Goal: Task Accomplishment & Management: Use online tool/utility

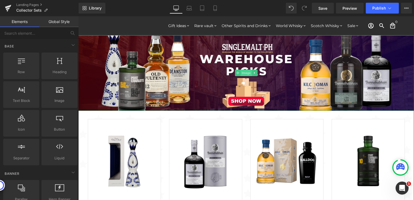
click at [243, 72] on span "Image" at bounding box center [246, 73] width 11 height 7
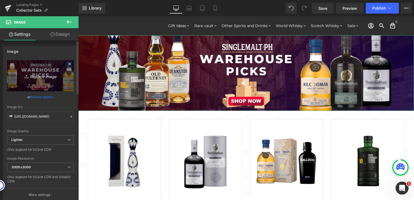
click at [41, 74] on icon "Replace Image" at bounding box center [40, 75] width 43 height 7
type input "C:\fakepath\Collector Sets - 2000x450.jpg"
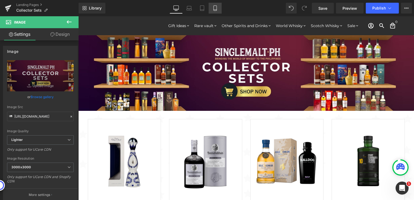
click at [216, 9] on icon at bounding box center [215, 7] width 5 height 5
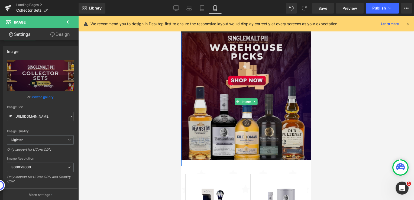
click at [244, 106] on img at bounding box center [246, 102] width 130 height 144
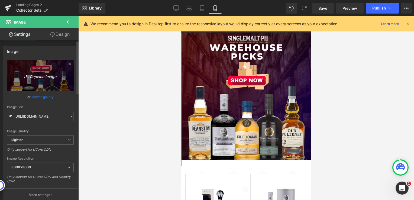
click at [41, 75] on icon "Replace Image" at bounding box center [40, 75] width 43 height 7
type input "C:\fakepath\Collector Sets - 1024x1024.jpg"
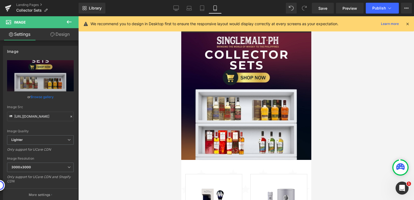
click at [156, 114] on div at bounding box center [246, 108] width 336 height 184
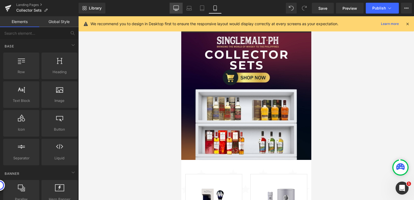
click at [172, 7] on link "Desktop" at bounding box center [176, 8] width 13 height 11
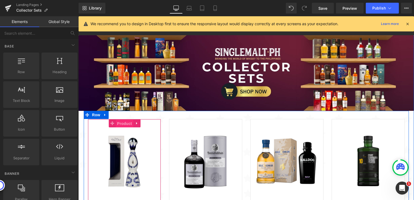
click at [119, 123] on span "Product" at bounding box center [125, 124] width 18 height 8
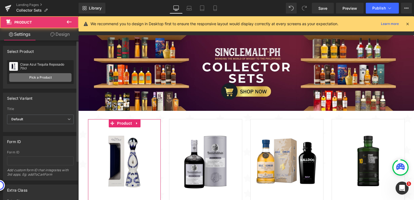
click at [54, 78] on link "Pick a Product" at bounding box center [40, 77] width 62 height 9
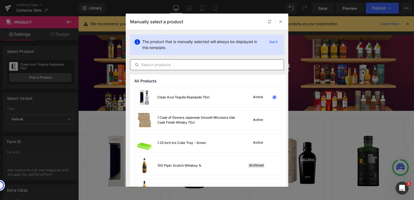
click at [0, 0] on input "text" at bounding box center [0, 0] width 0 height 0
paste input "The Macallan A Night on Earth: [GEOGRAPHIC_DATA], The Journey, [GEOGRAPHIC_DATA]"
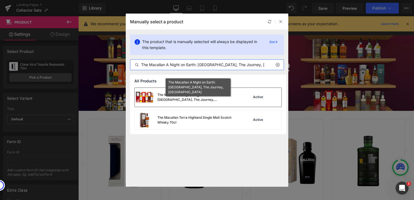
type input "The Macallan A Night on Earth: [GEOGRAPHIC_DATA], The Journey, [GEOGRAPHIC_DATA]"
click at [197, 99] on div "The Macallan A Night on Earth: [GEOGRAPHIC_DATA], The Journey, [GEOGRAPHIC_DATA]" at bounding box center [198, 97] width 81 height 10
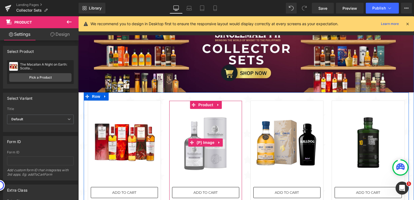
scroll to position [27, 0]
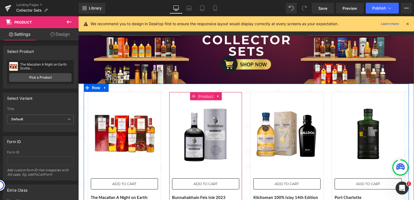
click at [202, 97] on span "Product" at bounding box center [206, 96] width 18 height 8
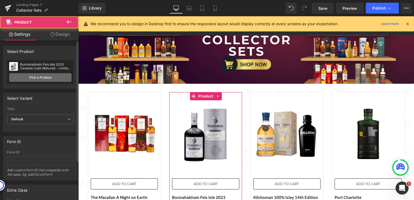
click at [37, 78] on link "Pick a Product" at bounding box center [40, 77] width 62 height 9
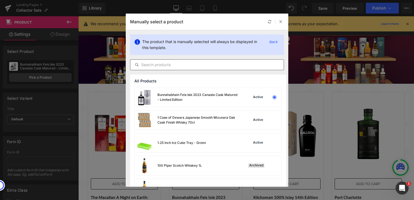
click at [197, 66] on input "text" at bounding box center [207, 65] width 154 height 7
paste input "Royal Salute [DEMOGRAPHIC_DATA] The Jodphur Polo Edition with FREE Harrier Whis…"
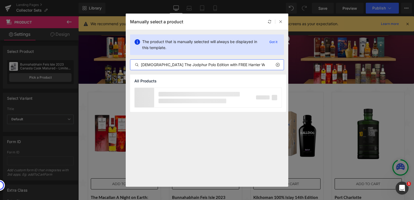
scroll to position [0, 21]
type input "Royal Salute [DEMOGRAPHIC_DATA] The Jodphur Polo Edition with FREE Harrier Whis…"
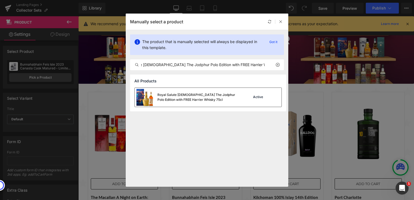
scroll to position [0, 0]
click at [207, 99] on div "Royal Salute [DEMOGRAPHIC_DATA] The Jodphur Polo Edition with FREE Harrier Whis…" at bounding box center [198, 97] width 81 height 10
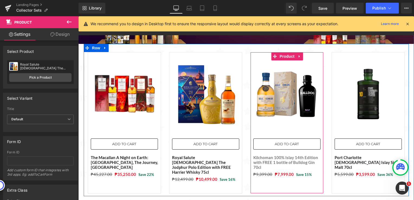
scroll to position [54, 0]
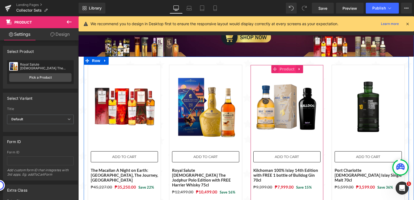
click at [281, 69] on span "Product" at bounding box center [288, 69] width 18 height 8
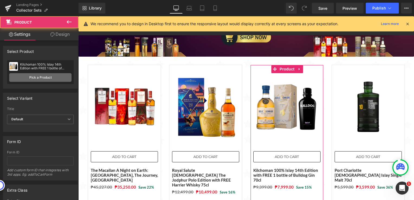
click at [49, 77] on link "Pick a Product" at bounding box center [40, 77] width 62 height 9
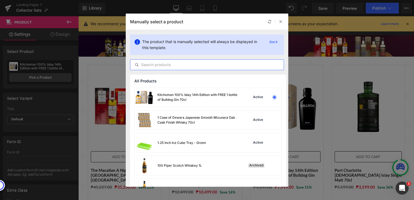
click at [201, 65] on input "text" at bounding box center [207, 65] width 154 height 7
paste input "Provenance (Macduff 10, Craigellachie 10, Balmenach 10) Limited Edition Single …"
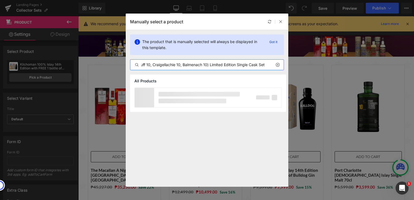
scroll to position [0, 35]
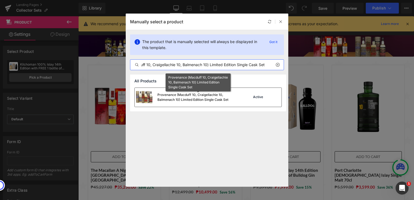
type input "Provenance (Macduff 10, Craigellachie 10, Balmenach 10) Limited Edition Single …"
click at [210, 97] on div "Provenance (Macduff 10, Craigellachie 10, Balmenach 10) Limited Edition Single …" at bounding box center [198, 97] width 81 height 10
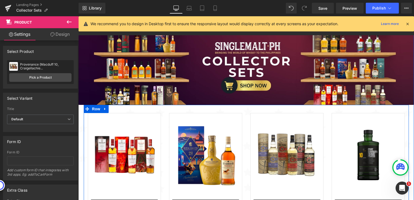
scroll to position [0, 0]
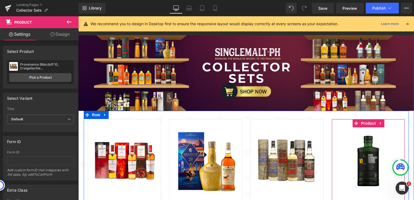
drag, startPoint x: 362, startPoint y: 125, endPoint x: 330, endPoint y: 124, distance: 32.9
click at [362, 125] on span "Product" at bounding box center [369, 123] width 18 height 8
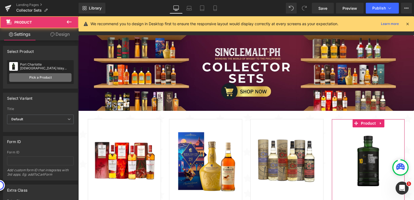
click at [44, 77] on link "Pick a Product" at bounding box center [40, 77] width 62 height 9
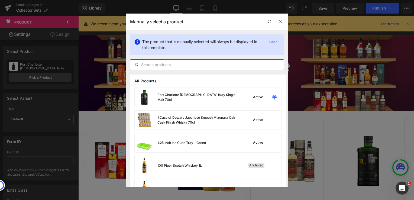
paste input "Old Pulteney [DEMOGRAPHIC_DATA] + Old Pulteney [DEMOGRAPHIC_DATA] 70cl"
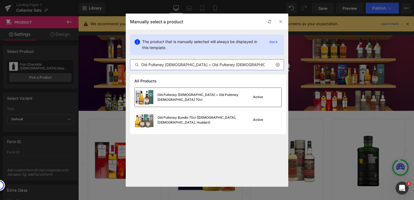
type input "Old Pulteney [DEMOGRAPHIC_DATA] + Old Pulteney [DEMOGRAPHIC_DATA] 70cl"
click at [173, 96] on div "Old Pulteney [DEMOGRAPHIC_DATA] + Old Pulteney [DEMOGRAPHIC_DATA] 70cl" at bounding box center [198, 97] width 81 height 10
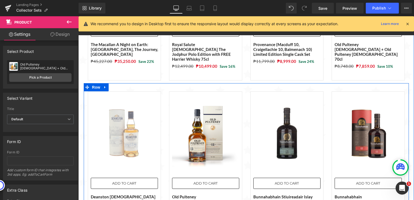
scroll to position [190, 0]
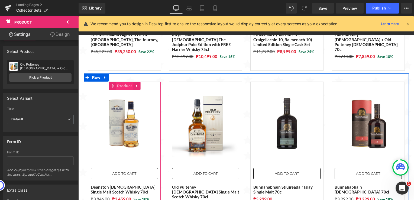
drag, startPoint x: 118, startPoint y: 79, endPoint x: 115, endPoint y: 79, distance: 3.0
click at [118, 82] on span "Product" at bounding box center [125, 86] width 18 height 8
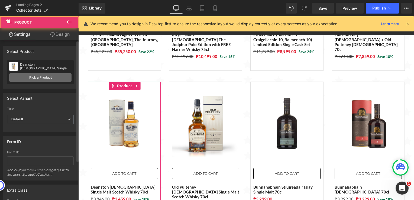
click at [56, 75] on link "Pick a Product" at bounding box center [40, 77] width 62 height 9
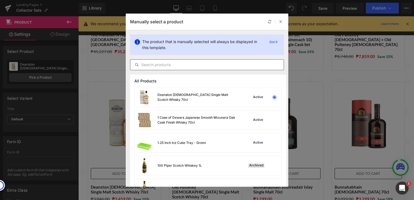
click at [200, 65] on input "text" at bounding box center [207, 65] width 154 height 7
paste input "[PERSON_NAME] Special Grain Bundle - Oat, Millet, Four Grain 75cl"
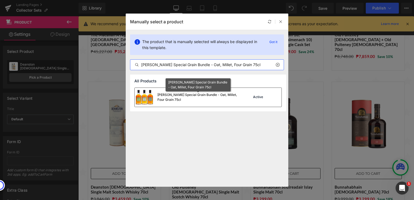
type input "[PERSON_NAME] Special Grain Bundle - Oat, Millet, Four Grain 75cl"
click at [201, 99] on div "[PERSON_NAME] Special Grain Bundle - Oat, Millet, Four Grain 75cl" at bounding box center [198, 97] width 81 height 10
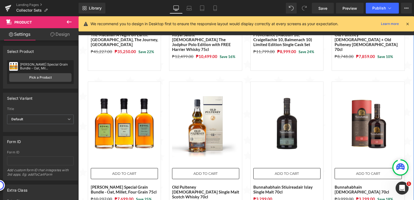
click at [200, 101] on img at bounding box center [205, 123] width 67 height 67
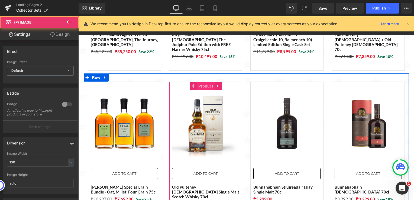
click at [202, 82] on span "Product" at bounding box center [206, 86] width 18 height 8
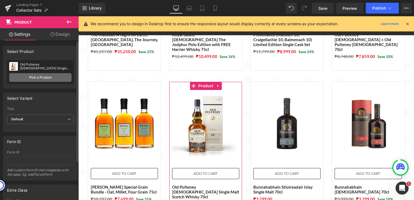
click at [56, 76] on link "Pick a Product" at bounding box center [40, 77] width 62 height 9
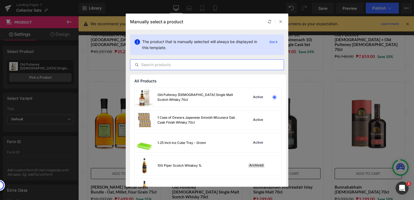
click at [0, 0] on input "text" at bounding box center [0, 0] width 0 height 0
paste input "Kavalan Concertmaster [PERSON_NAME] + Classic Singlemalt (2 Bottles) 70cl"
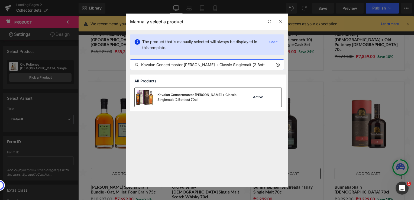
type input "Kavalan Concertmaster [PERSON_NAME] + Classic Singlemalt (2 Bottles) 70cl"
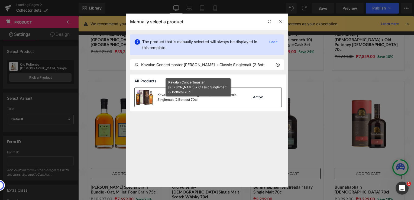
click at [0, 0] on div "Kavalan Concertmaster [PERSON_NAME] + Classic Singlemalt (2 Bottles) 70cl" at bounding box center [0, 0] width 0 height 0
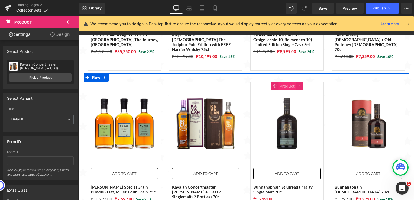
click at [286, 82] on span "Product" at bounding box center [288, 86] width 18 height 8
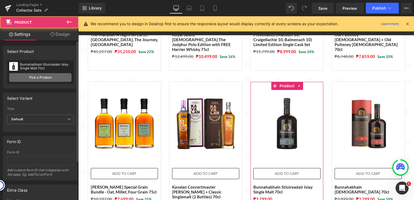
click at [48, 76] on link "Pick a Product" at bounding box center [40, 77] width 62 height 9
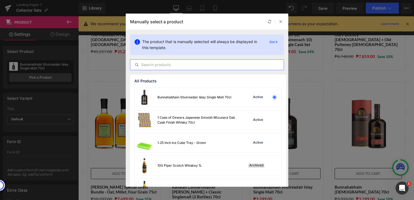
click at [203, 66] on input "text" at bounding box center [207, 65] width 154 height 7
paste input "Cotswold Wildflower Set (No.1, No.2, No.3) 70cl"
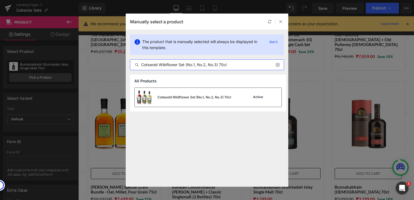
type input "Cotswold Wildflower Set (No.1, No.2, No.3) 70cl"
click at [0, 0] on div "Cotswold Wildflower Set (No.1, No.2, No.3) 70cl" at bounding box center [0, 0] width 0 height 0
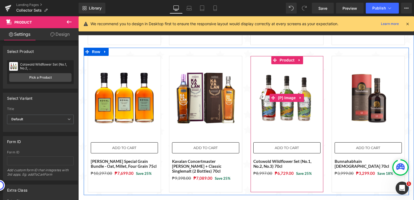
scroll to position [217, 0]
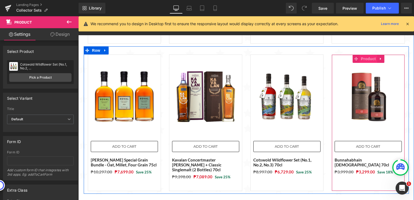
drag, startPoint x: 366, startPoint y: 55, endPoint x: 360, endPoint y: 56, distance: 6.3
click at [366, 55] on span "Product" at bounding box center [369, 59] width 18 height 8
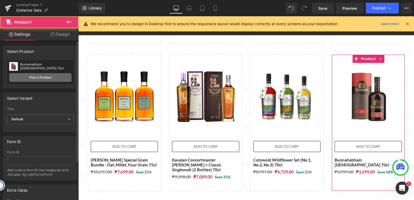
click at [47, 79] on link "Pick a Product" at bounding box center [40, 77] width 62 height 9
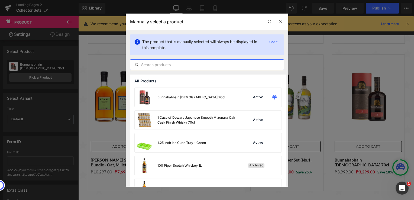
click at [193, 66] on input "text" at bounding box center [207, 65] width 154 height 7
paste input "The Big Peat Manila Bundle (Intramuros and [GEOGRAPHIC_DATA])"
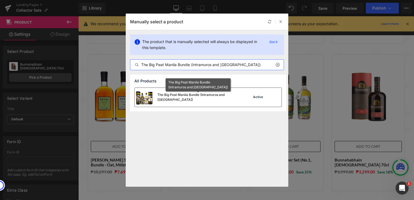
type input "The Big Peat Manila Bundle (Intramuros and [GEOGRAPHIC_DATA])"
click at [180, 97] on div "The Big Peat Manila Bundle (Intramuros and [GEOGRAPHIC_DATA])" at bounding box center [198, 97] width 81 height 10
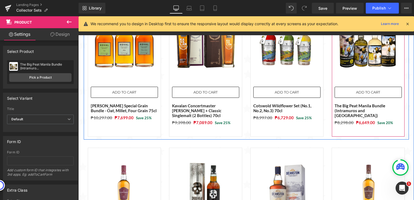
scroll to position [298, 0]
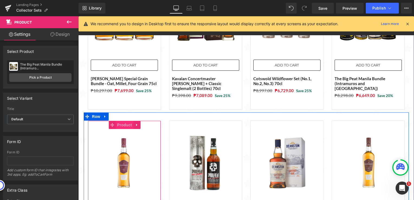
click at [120, 121] on span "Product" at bounding box center [125, 125] width 18 height 8
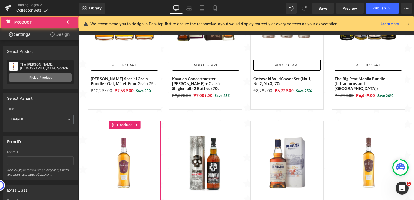
click at [39, 79] on link "Pick a Product" at bounding box center [40, 77] width 62 height 9
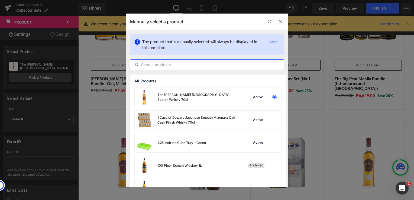
click at [210, 64] on input "text" at bounding box center [207, 65] width 154 height 7
paste input "Tomatin Single Malt Bundle - Legacy, [DEMOGRAPHIC_DATA], [DEMOGRAPHIC_DATA]"
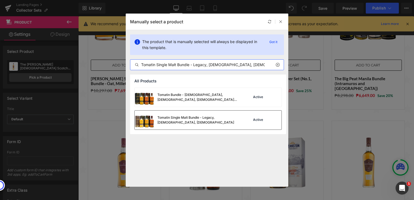
type input "Tomatin Single Malt Bundle - Legacy, [DEMOGRAPHIC_DATA], [DEMOGRAPHIC_DATA]"
click at [216, 123] on div "Tomatin Single Malt Bundle - Legacy, [DEMOGRAPHIC_DATA], [DEMOGRAPHIC_DATA]" at bounding box center [187, 120] width 104 height 19
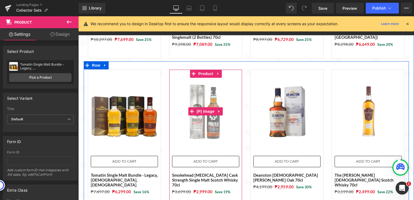
scroll to position [353, 0]
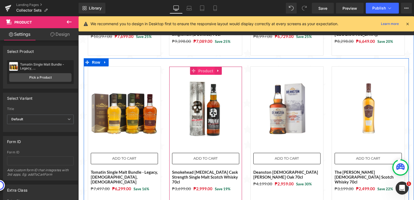
click at [203, 67] on span "Product" at bounding box center [206, 71] width 18 height 8
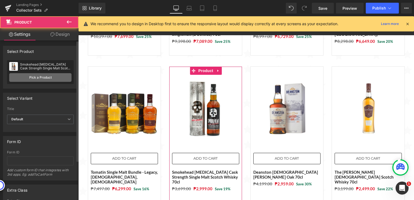
click at [56, 77] on link "Pick a Product" at bounding box center [40, 77] width 62 height 9
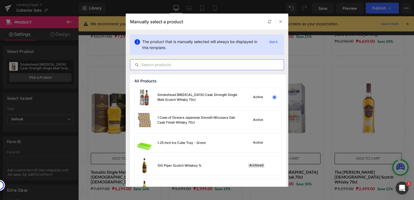
click at [215, 66] on input "text" at bounding box center [207, 65] width 154 height 7
paste input "Glenmorangie Tale of Forest 70cl + [GEOGRAPHIC_DATA] [DEMOGRAPHIC_DATA] 70cl"
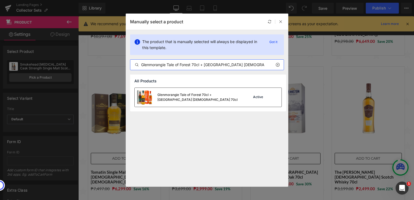
type input "Glenmorangie Tale of Forest 70cl + [GEOGRAPHIC_DATA] [DEMOGRAPHIC_DATA] 70cl"
click at [184, 94] on div "Glenmorangie Tale of Forest 70cl + [GEOGRAPHIC_DATA] [DEMOGRAPHIC_DATA] 70cl" at bounding box center [198, 97] width 81 height 10
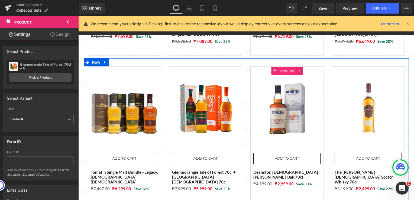
click at [284, 67] on span "Product" at bounding box center [288, 71] width 18 height 8
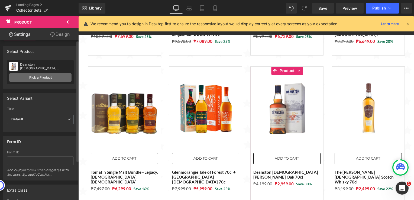
click at [56, 76] on link "Pick a Product" at bounding box center [40, 77] width 62 height 9
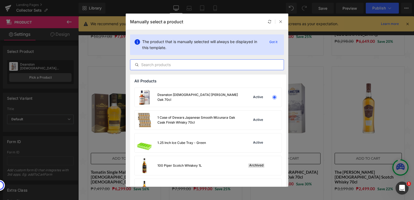
click at [191, 65] on input "text" at bounding box center [207, 65] width 154 height 7
paste input "Penderyn Sherrywood Gold + Penderyn Peated Gold 70cl"
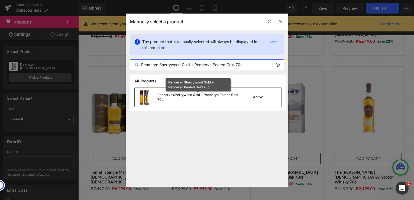
type input "Penderyn Sherrywood Gold + Penderyn Peated Gold 70cl"
click at [212, 95] on div "Penderyn Sherrywood Gold + Penderyn Peated Gold 70cl" at bounding box center [198, 97] width 81 height 10
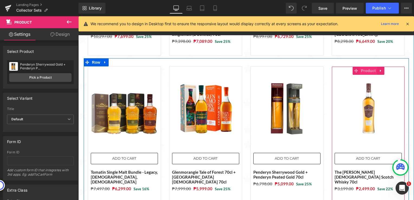
click at [365, 67] on span "Product" at bounding box center [369, 71] width 18 height 8
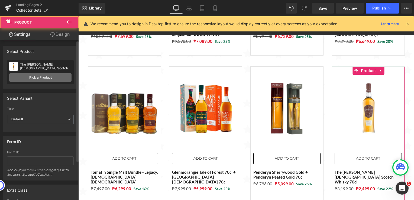
click at [39, 78] on link "Pick a Product" at bounding box center [40, 77] width 62 height 9
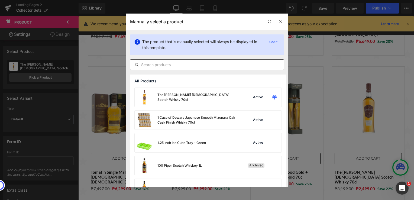
click at [174, 65] on input "text" at bounding box center [207, 65] width 154 height 7
paste input "4749.00"
type input "4749.00"
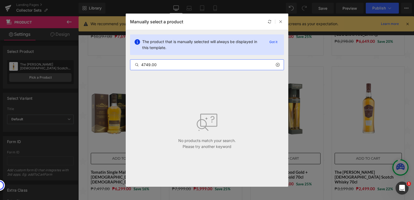
drag, startPoint x: 176, startPoint y: 63, endPoint x: 72, endPoint y: 64, distance: 103.6
click at [72, 64] on div "Manually select a product The product that is manually selected will always be …" at bounding box center [207, 100] width 414 height 200
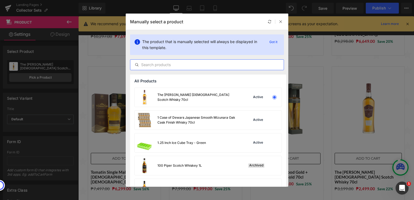
click at [181, 66] on input "text" at bounding box center [207, 65] width 154 height 7
paste input "Tomintoul 10 + Tomintoul [DEMOGRAPHIC_DATA] 70cl Bundle"
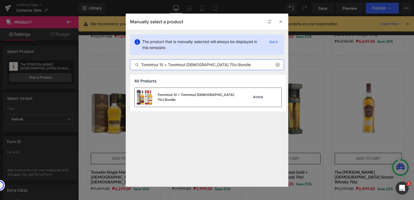
type input "Tomintoul 10 + Tomintoul [DEMOGRAPHIC_DATA] 70cl Bundle"
click at [197, 98] on div "Tomintoul 10 + Tomintoul [DEMOGRAPHIC_DATA] 70cl Bundle" at bounding box center [198, 97] width 81 height 10
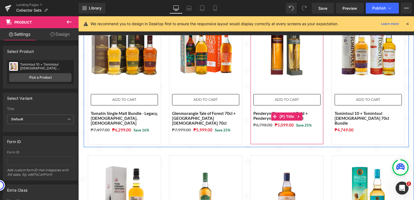
scroll to position [434, 0]
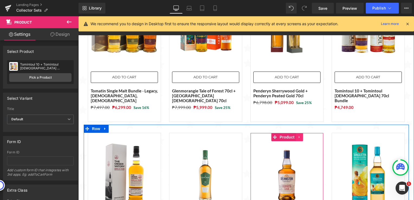
click at [298, 135] on icon at bounding box center [300, 137] width 4 height 4
click at [301, 135] on icon at bounding box center [303, 137] width 4 height 4
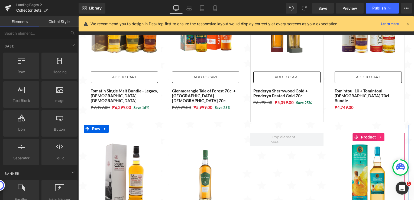
click at [379, 135] on icon at bounding box center [381, 137] width 4 height 4
click at [103, 127] on icon at bounding box center [105, 129] width 4 height 4
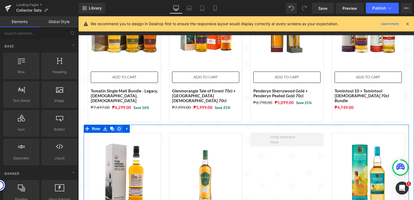
click at [117, 127] on icon at bounding box center [119, 129] width 4 height 4
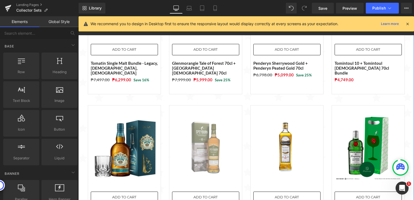
scroll to position [461, 0]
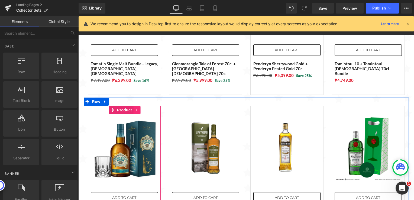
click at [136, 109] on icon at bounding box center [136, 110] width 1 height 2
click at [139, 108] on icon at bounding box center [141, 110] width 4 height 4
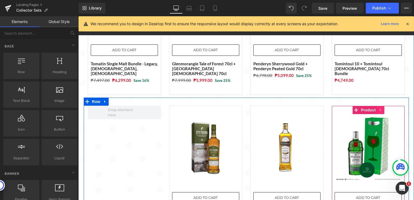
click at [380, 109] on icon at bounding box center [380, 110] width 1 height 2
click at [383, 108] on icon at bounding box center [385, 110] width 4 height 4
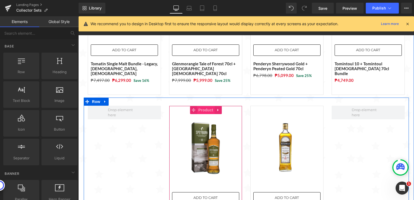
click at [207, 106] on span "Product" at bounding box center [206, 110] width 18 height 8
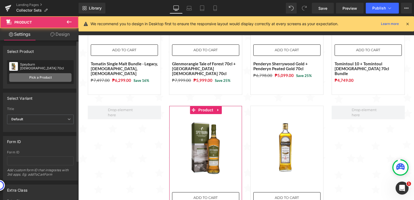
click at [42, 76] on link "Pick a Product" at bounding box center [40, 77] width 62 height 9
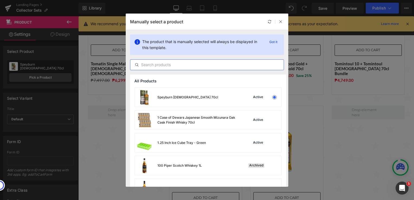
click at [195, 66] on input "text" at bounding box center [207, 65] width 154 height 7
paste input "Penderyn Peated Bundle (Gold + Dragon Celt) 70cl"
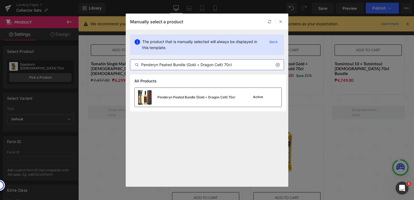
type input "Penderyn Peated Bundle (Gold + Dragon Celt) 70cl"
click at [149, 99] on img at bounding box center [145, 97] width 20 height 19
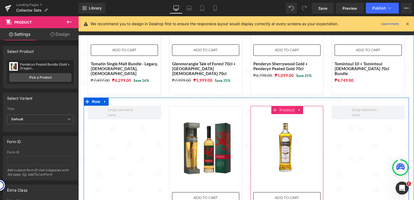
click at [289, 106] on span "Product" at bounding box center [288, 110] width 18 height 8
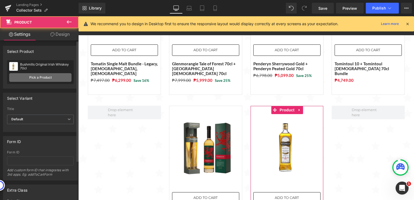
click at [53, 80] on link "Pick a Product" at bounding box center [40, 77] width 62 height 9
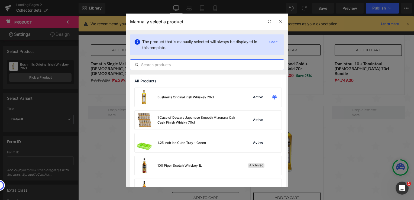
click at [182, 62] on input "text" at bounding box center [207, 65] width 154 height 7
paste input "Tamnavulin Bundle ([PERSON_NAME] + Double Cask) 70cl"
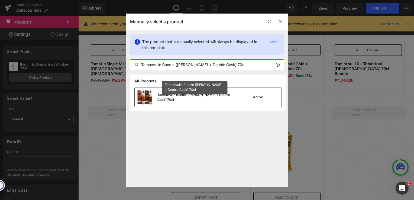
type input "Tamnavulin Bundle ([PERSON_NAME] + Double Cask) 70cl"
click at [201, 97] on div "Tamnavulin Bundle ([PERSON_NAME] + Double Cask) 70cl" at bounding box center [198, 97] width 81 height 10
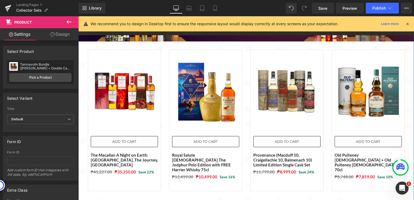
scroll to position [0, 0]
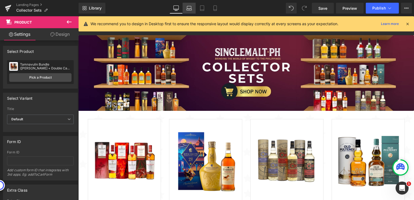
click at [194, 7] on link "Laptop" at bounding box center [189, 8] width 13 height 11
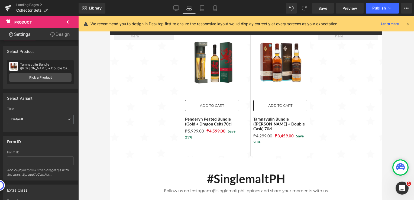
scroll to position [461, 0]
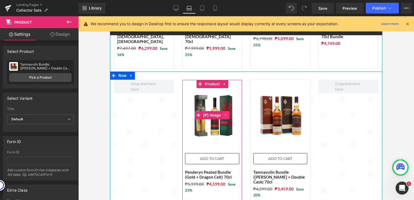
click at [225, 113] on icon at bounding box center [226, 115] width 4 height 4
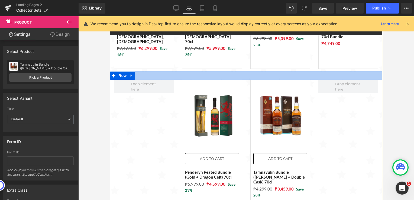
click at [244, 72] on div at bounding box center [246, 76] width 273 height 8
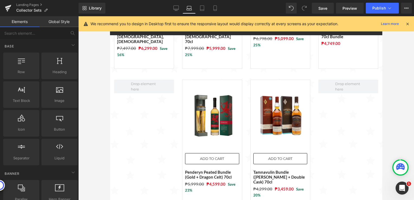
click at [96, 110] on div at bounding box center [246, 108] width 336 height 184
click at [212, 9] on link "Mobile" at bounding box center [215, 8] width 13 height 11
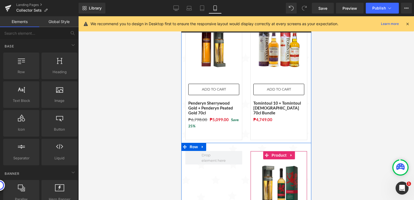
scroll to position [899, 0]
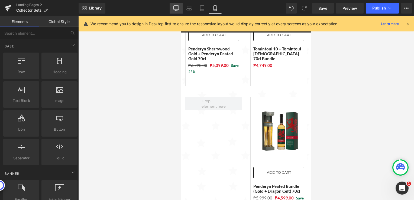
click at [176, 6] on icon at bounding box center [176, 7] width 5 height 5
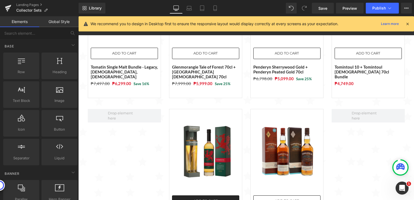
scroll to position [424, 0]
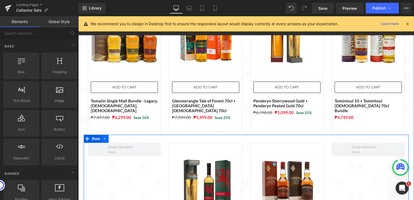
click at [104, 138] on icon at bounding box center [104, 139] width 1 height 2
click at [117, 137] on icon at bounding box center [119, 139] width 4 height 4
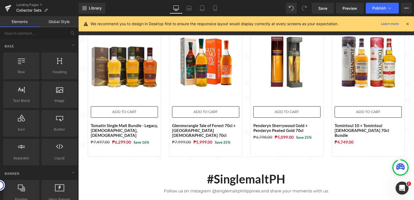
scroll to position [343, 0]
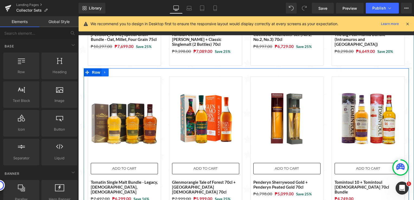
click at [104, 71] on icon at bounding box center [104, 72] width 1 height 2
click at [110, 71] on icon at bounding box center [112, 73] width 4 height 4
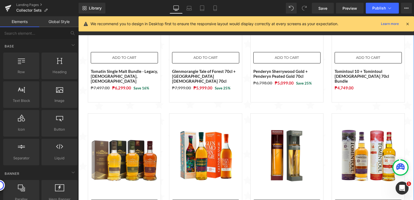
scroll to position [450, 0]
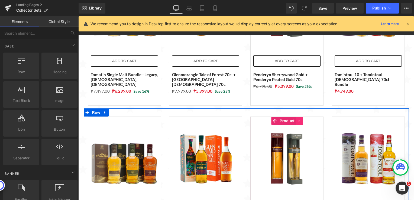
click at [299, 120] on icon at bounding box center [299, 121] width 1 height 2
click at [301, 119] on icon at bounding box center [303, 121] width 4 height 4
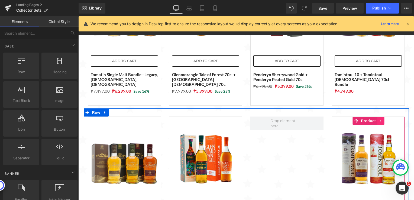
click at [380, 120] on icon at bounding box center [380, 121] width 1 height 2
click at [383, 119] on icon at bounding box center [385, 121] width 4 height 4
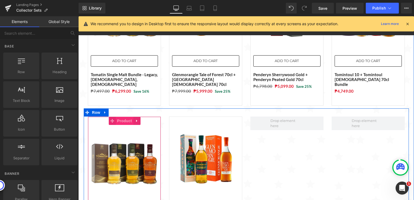
click at [124, 117] on span "Product" at bounding box center [125, 121] width 18 height 8
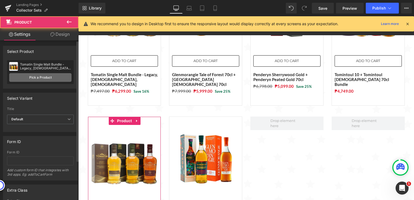
click at [33, 74] on link "Pick a Product" at bounding box center [40, 77] width 62 height 9
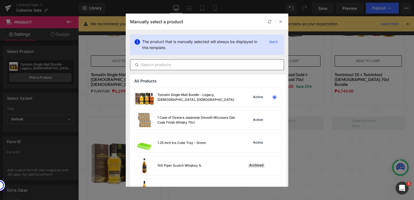
click at [189, 65] on input "text" at bounding box center [207, 65] width 154 height 7
paste input "Penderyn Peated Bundle (Gold + Dragon Celt) 70cl"
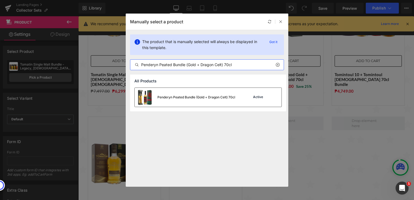
type input "Penderyn Peated Bundle (Gold + Dragon Celt) 70cl"
click at [193, 98] on div "Penderyn Peated Bundle (Gold + Dragon Celt) 70cl" at bounding box center [197, 97] width 78 height 5
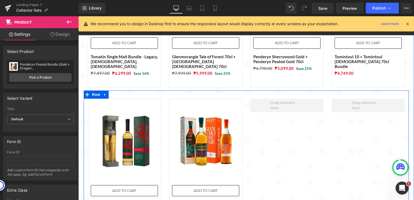
scroll to position [477, 0]
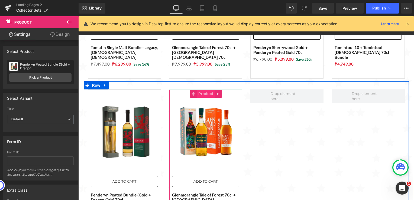
click at [201, 90] on span "Product" at bounding box center [206, 94] width 18 height 8
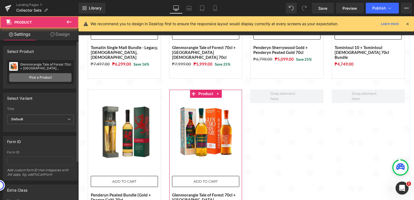
click at [55, 75] on link "Pick a Product" at bounding box center [40, 77] width 62 height 9
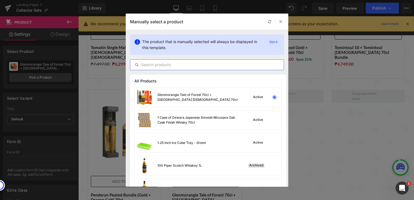
click at [188, 63] on input "text" at bounding box center [207, 65] width 154 height 7
paste input "Tamnavulin Bundle ([PERSON_NAME] + Double Cask) 70cl"
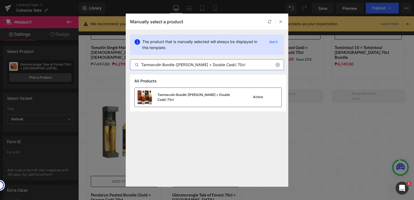
type input "Tamnavulin Bundle ([PERSON_NAME] + Double Cask) 70cl"
click at [194, 95] on div "Tamnavulin Bundle ([PERSON_NAME] + Double Cask) 70cl" at bounding box center [198, 97] width 81 height 10
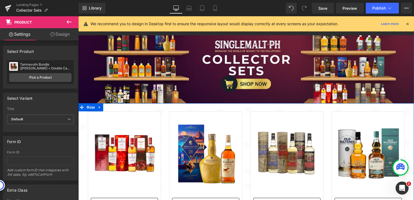
scroll to position [0, 0]
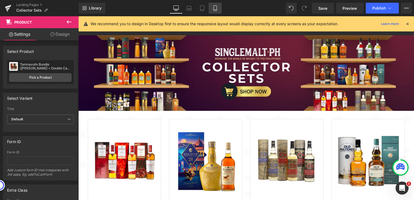
click at [212, 8] on link "Mobile" at bounding box center [215, 8] width 13 height 11
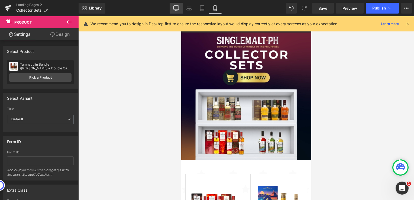
click at [177, 10] on icon at bounding box center [176, 7] width 5 height 5
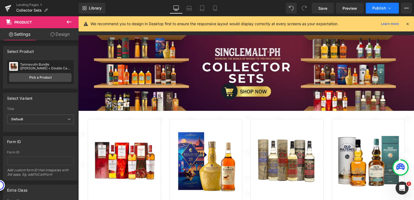
click at [384, 8] on span "Publish" at bounding box center [380, 8] width 14 height 4
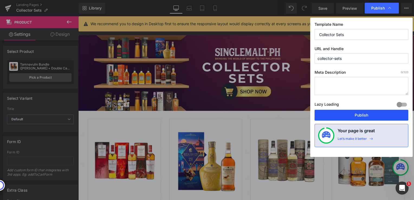
click at [346, 113] on button "Publish" at bounding box center [362, 115] width 94 height 11
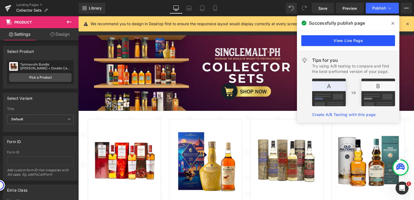
click at [354, 41] on link "View Live Page" at bounding box center [349, 40] width 94 height 11
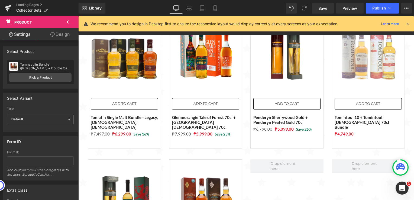
scroll to position [407, 0]
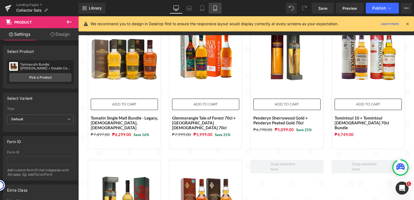
click at [215, 7] on icon at bounding box center [215, 7] width 5 height 5
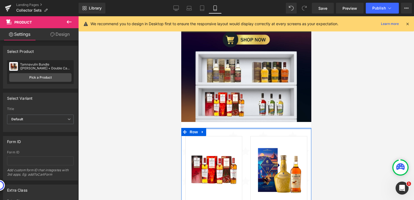
scroll to position [0, 0]
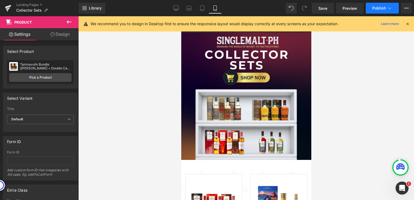
click at [372, 9] on button "Publish" at bounding box center [382, 8] width 33 height 11
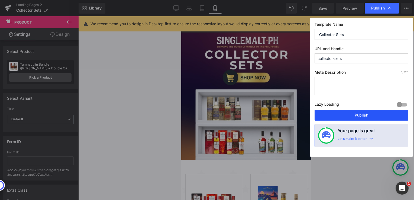
click at [357, 117] on button "Publish" at bounding box center [362, 115] width 94 height 11
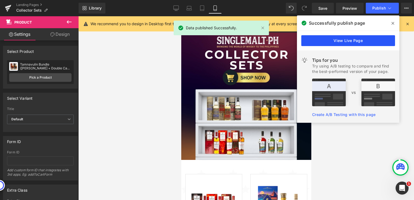
click at [338, 40] on link "View Live Page" at bounding box center [349, 40] width 94 height 11
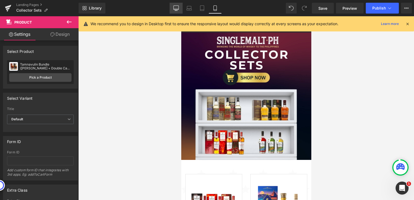
click at [178, 8] on icon at bounding box center [176, 7] width 5 height 5
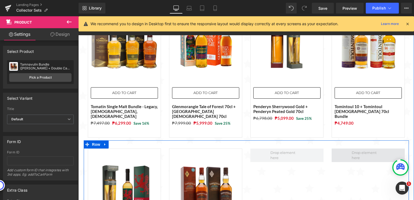
scroll to position [461, 0]
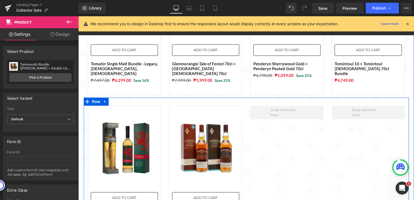
click at [342, 150] on div at bounding box center [368, 174] width 81 height 137
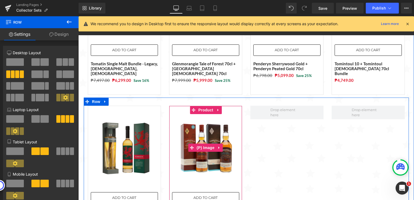
click at [226, 130] on img at bounding box center [205, 147] width 67 height 67
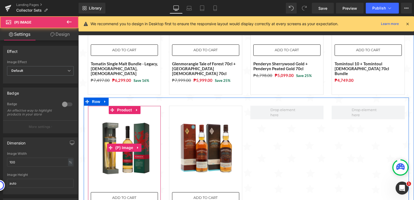
click at [142, 114] on img at bounding box center [124, 147] width 67 height 67
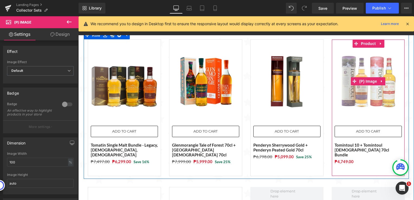
scroll to position [353, 0]
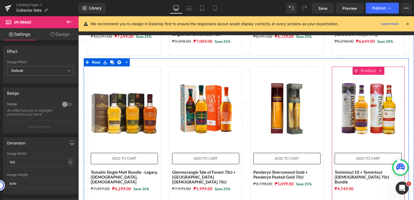
click at [366, 67] on span "Product" at bounding box center [369, 71] width 18 height 8
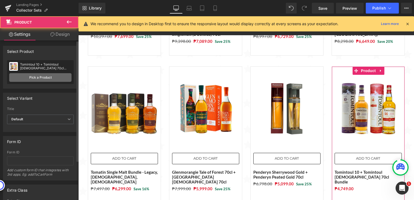
click at [56, 79] on link "Pick a Product" at bounding box center [40, 77] width 62 height 9
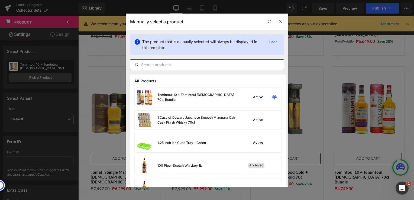
click at [205, 66] on input "text" at bounding box center [207, 65] width 154 height 7
paste input "Tomintoul 10 + Tomintoul [DEMOGRAPHIC_DATA] 70cl Bundle"
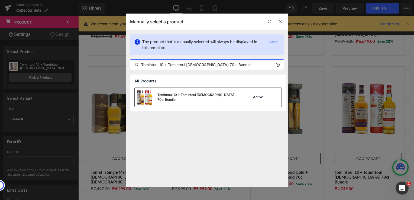
type input "Tomintoul 10 + Tomintoul [DEMOGRAPHIC_DATA] 70cl Bundle"
click at [209, 94] on div "Tomintoul 10 + Tomintoul [DEMOGRAPHIC_DATA] 70cl Bundle" at bounding box center [187, 97] width 104 height 19
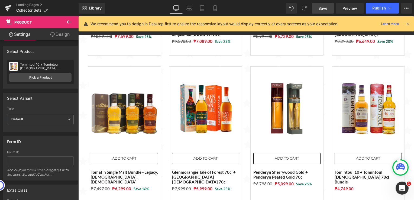
click at [323, 9] on span "Save" at bounding box center [323, 8] width 9 height 6
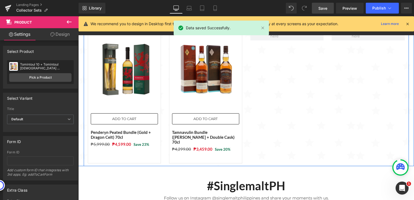
scroll to position [461, 0]
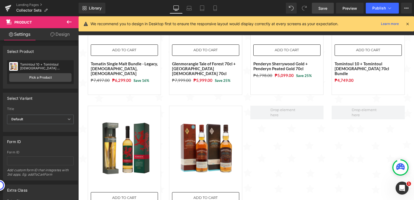
click at [409, 24] on icon at bounding box center [407, 23] width 5 height 5
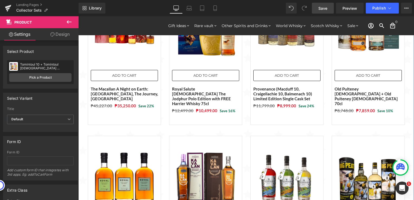
scroll to position [0, 0]
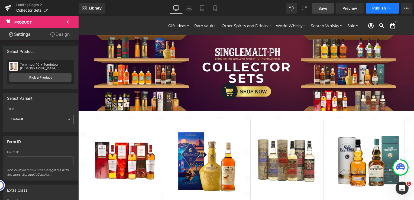
click at [377, 12] on button "Publish" at bounding box center [382, 8] width 33 height 11
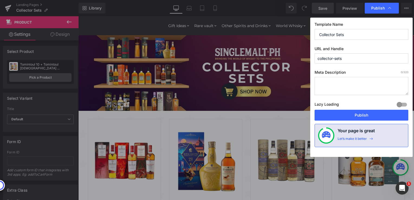
click at [320, 35] on input "Collector Sets" at bounding box center [362, 34] width 94 height 11
click at [357, 114] on button "Publish" at bounding box center [362, 115] width 94 height 11
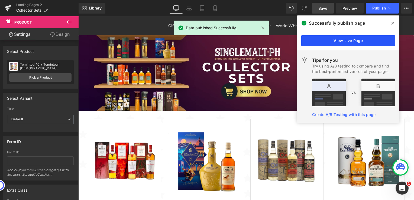
click at [343, 40] on link "View Live Page" at bounding box center [349, 40] width 94 height 11
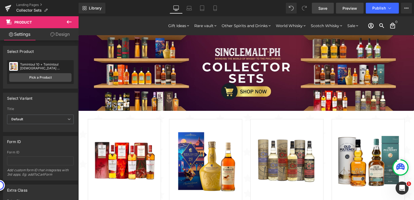
click at [347, 5] on span "Preview" at bounding box center [350, 8] width 15 height 6
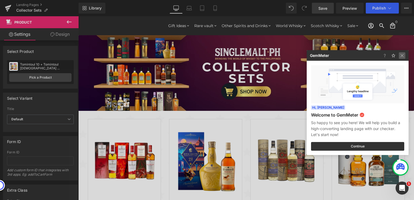
click at [400, 55] on img at bounding box center [402, 55] width 7 height 7
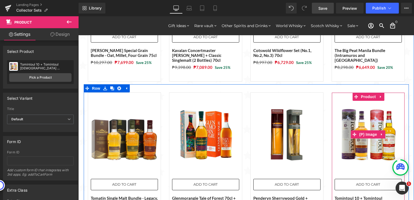
scroll to position [353, 0]
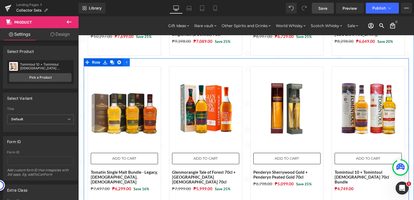
click at [126, 61] on icon at bounding box center [126, 62] width 1 height 2
click at [102, 58] on link at bounding box center [105, 62] width 7 height 8
click at [117, 60] on icon at bounding box center [119, 62] width 4 height 4
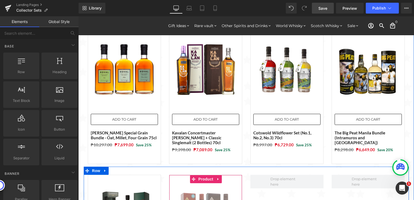
scroll to position [190, 0]
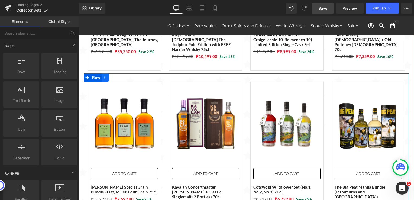
click at [104, 76] on icon at bounding box center [104, 77] width 1 height 2
click at [110, 76] on icon at bounding box center [112, 78] width 4 height 4
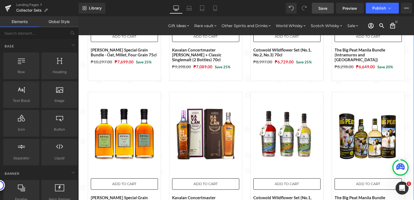
scroll to position [362, 0]
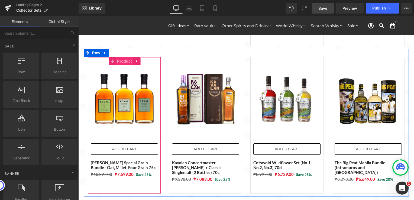
click at [116, 57] on span "Product" at bounding box center [125, 61] width 18 height 8
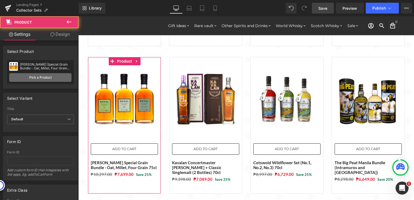
click at [48, 79] on link "Pick a Product" at bounding box center [40, 77] width 62 height 9
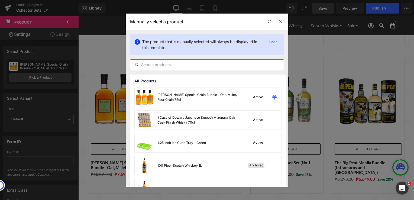
click at [162, 63] on input "text" at bounding box center [207, 65] width 154 height 7
paste input "Tomatin Single Malt Bundle - Legacy, [DEMOGRAPHIC_DATA], [DEMOGRAPHIC_DATA]"
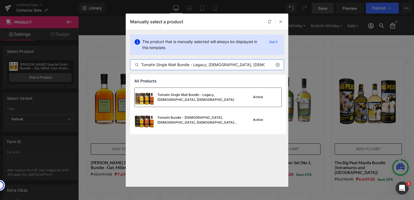
type input "Tomatin Single Malt Bundle - Legacy, [DEMOGRAPHIC_DATA], [DEMOGRAPHIC_DATA]"
click at [185, 100] on div "Tomatin Single Malt Bundle - Legacy, [DEMOGRAPHIC_DATA], [DEMOGRAPHIC_DATA]" at bounding box center [187, 97] width 104 height 19
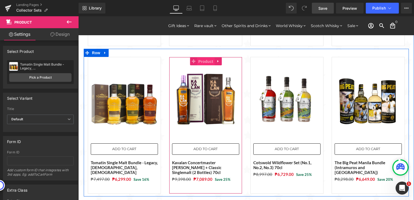
click at [203, 57] on span "Product" at bounding box center [206, 61] width 18 height 8
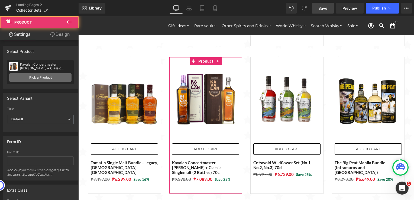
click at [47, 78] on link "Pick a Product" at bounding box center [40, 77] width 62 height 9
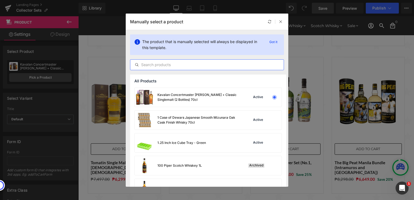
click at [188, 63] on input "text" at bounding box center [207, 65] width 154 height 7
paste input "Glenmorangie Tale of Forest 70cl + [GEOGRAPHIC_DATA] [DEMOGRAPHIC_DATA] 70cl"
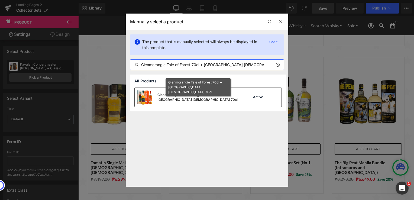
type input "Glenmorangie Tale of Forest 70cl + [GEOGRAPHIC_DATA] [DEMOGRAPHIC_DATA] 70cl"
click at [197, 94] on div "Glenmorangie Tale of Forest 70cl + [GEOGRAPHIC_DATA] [DEMOGRAPHIC_DATA] 70cl" at bounding box center [198, 97] width 81 height 10
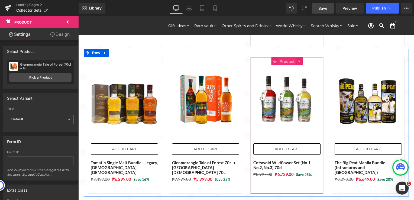
click at [287, 57] on span "Product" at bounding box center [288, 61] width 18 height 8
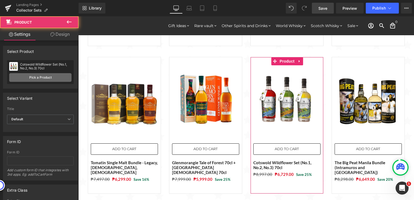
click at [59, 81] on link "Pick a Product" at bounding box center [40, 77] width 62 height 9
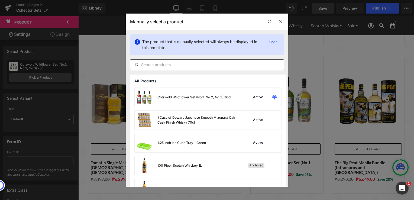
click at [210, 66] on input "text" at bounding box center [207, 65] width 154 height 7
paste input "Penderyn Sherrywood Gold + Penderyn Peated Gold 70cl"
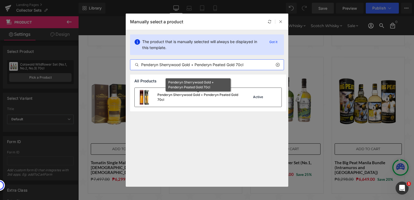
type input "Penderyn Sherrywood Gold + Penderyn Peated Gold 70cl"
click at [204, 95] on div "Penderyn Sherrywood Gold + Penderyn Peated Gold 70cl" at bounding box center [198, 97] width 81 height 10
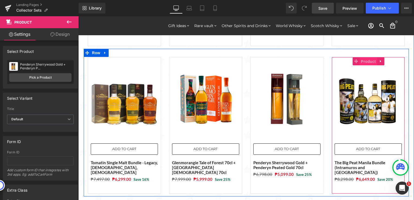
click at [364, 57] on span "Product" at bounding box center [369, 61] width 18 height 8
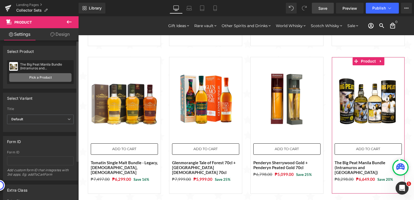
click at [43, 79] on link "Pick a Product" at bounding box center [40, 77] width 62 height 9
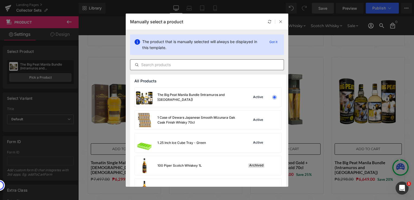
click at [196, 62] on input "text" at bounding box center [207, 65] width 154 height 7
paste input "Tomintoul 10 + Tomintoul [DEMOGRAPHIC_DATA] 70cl Bundle"
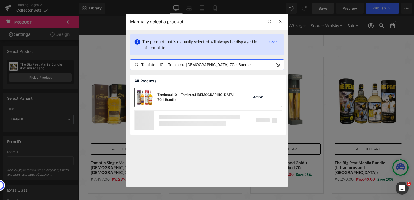
type input "Tomintoul 10 + Tomintoul [DEMOGRAPHIC_DATA] 70cl Bundle"
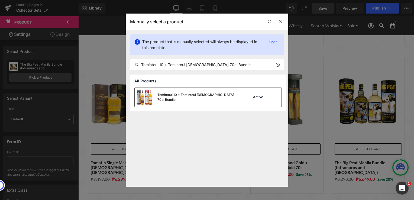
click at [207, 97] on div "Tomintoul 10 + Tomintoul [DEMOGRAPHIC_DATA] 70cl Bundle" at bounding box center [198, 97] width 81 height 10
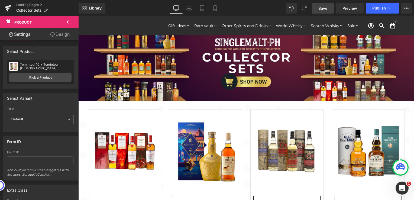
scroll to position [9, 0]
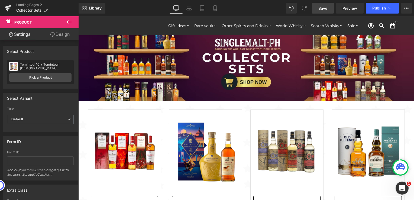
click at [319, 11] on link "Save" at bounding box center [323, 8] width 22 height 11
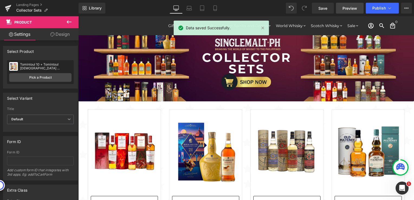
click at [338, 11] on link "Preview" at bounding box center [350, 8] width 28 height 11
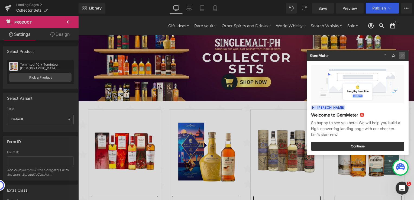
click at [404, 55] on img at bounding box center [402, 55] width 7 height 7
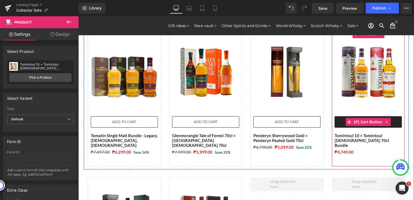
scroll to position [335, 0]
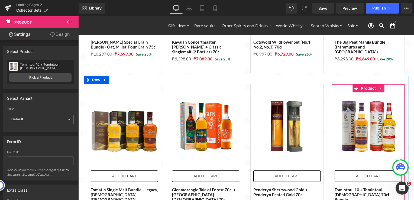
click at [379, 87] on icon at bounding box center [381, 89] width 4 height 4
click at [381, 84] on link at bounding box center [384, 88] width 7 height 8
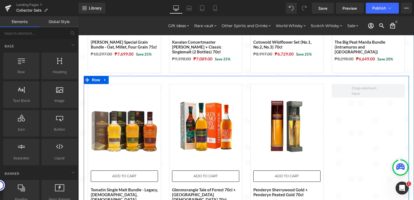
click at [371, 103] on div at bounding box center [368, 152] width 81 height 137
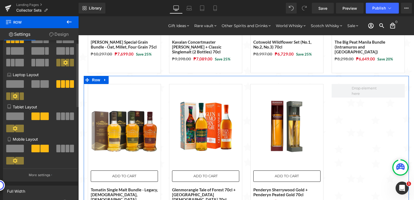
scroll to position [0, 0]
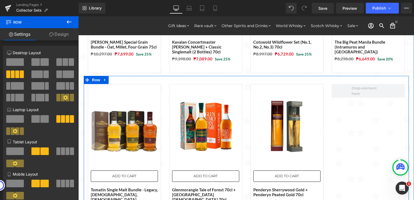
drag, startPoint x: 98, startPoint y: 91, endPoint x: 352, endPoint y: 111, distance: 253.9
click at [22, 74] on span at bounding box center [22, 75] width 4 height 8
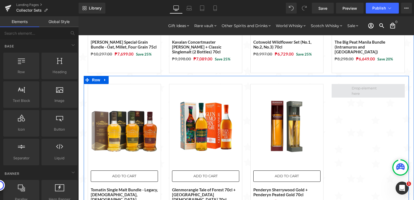
click at [357, 84] on span at bounding box center [368, 90] width 37 height 13
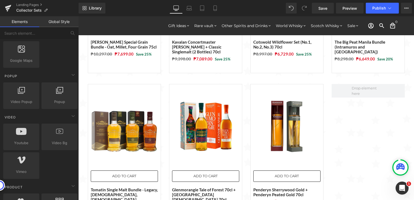
scroll to position [353, 0]
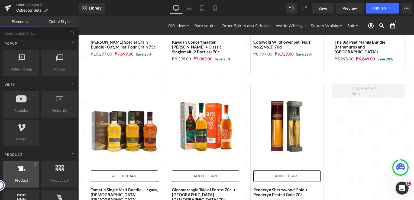
click at [21, 171] on div at bounding box center [21, 171] width 33 height 12
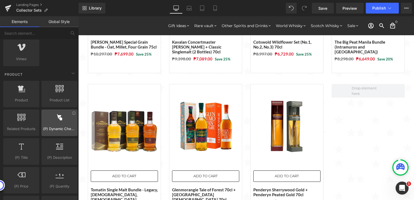
scroll to position [434, 0]
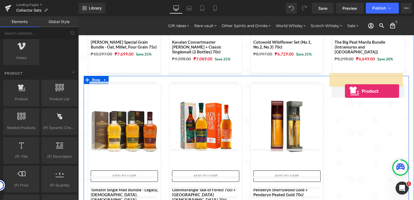
drag, startPoint x: 103, startPoint y: 116, endPoint x: 344, endPoint y: 87, distance: 242.1
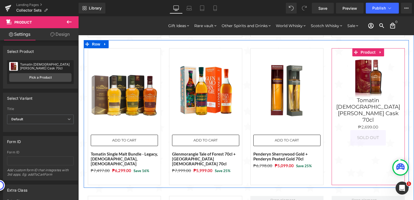
scroll to position [335, 0]
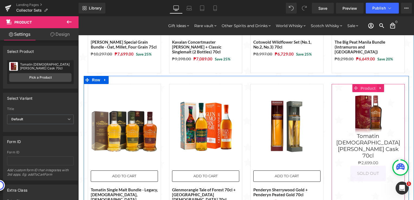
click at [364, 84] on span "Product" at bounding box center [369, 88] width 18 height 8
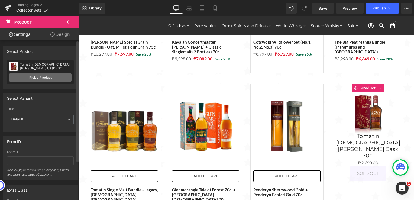
click at [48, 79] on link "Pick a Product" at bounding box center [40, 77] width 62 height 9
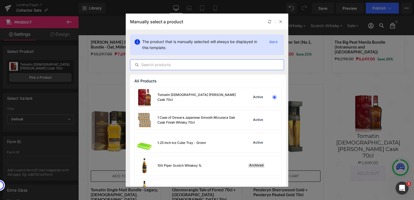
click at [196, 65] on input "text" at bounding box center [207, 65] width 154 height 7
paste input "Tomintoul 10 + Tomintoul [DEMOGRAPHIC_DATA] 70cl Bundle"
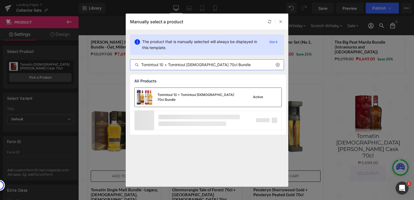
type input "Tomintoul 10 + Tomintoul [DEMOGRAPHIC_DATA] 70cl Bundle"
click at [180, 101] on div "Tomintoul 10 + Tomintoul [DEMOGRAPHIC_DATA] 70cl Bundle" at bounding box center [187, 97] width 104 height 19
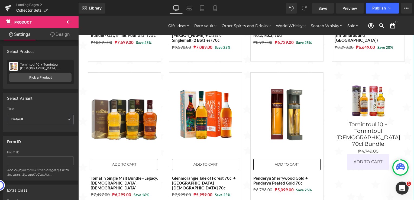
scroll to position [308, 0]
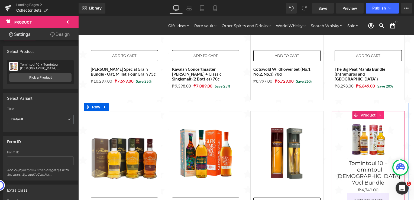
click at [380, 113] on icon at bounding box center [381, 115] width 4 height 4
click at [104, 105] on icon at bounding box center [105, 107] width 4 height 4
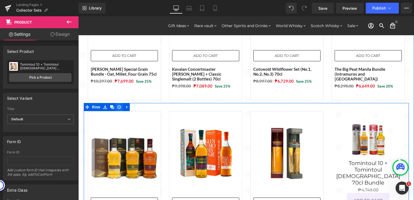
click at [117, 105] on icon at bounding box center [119, 107] width 4 height 4
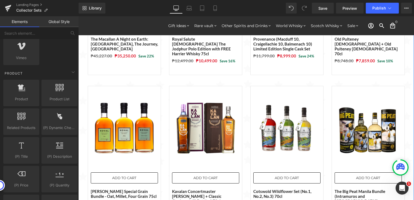
scroll to position [172, 0]
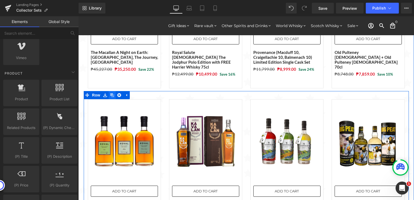
click at [110, 93] on icon at bounding box center [112, 95] width 4 height 4
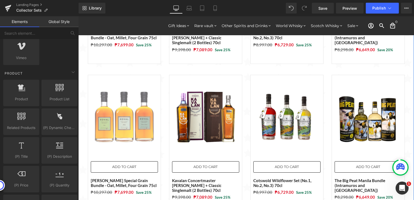
scroll to position [335, 0]
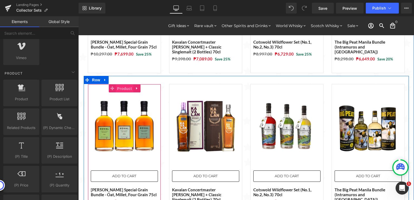
click at [120, 85] on span "Product" at bounding box center [125, 89] width 18 height 8
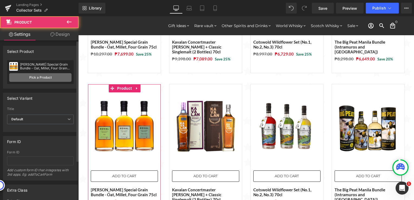
click at [44, 79] on link "Pick a Product" at bounding box center [40, 77] width 62 height 9
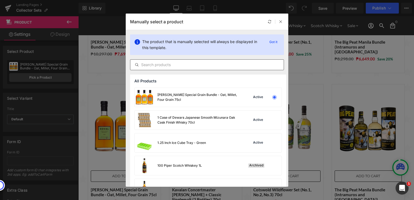
click at [169, 65] on input "text" at bounding box center [207, 65] width 154 height 7
paste input "Tomatin Single Malt Bundle - Legacy, [DEMOGRAPHIC_DATA], [DEMOGRAPHIC_DATA]"
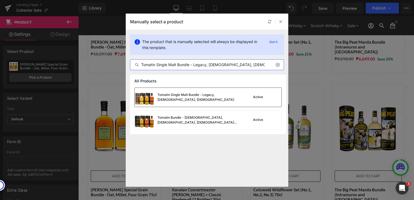
type input "Tomatin Single Malt Bundle - Legacy, [DEMOGRAPHIC_DATA], [DEMOGRAPHIC_DATA]"
click at [209, 98] on div "Tomatin Single Malt Bundle - Legacy, [DEMOGRAPHIC_DATA], [DEMOGRAPHIC_DATA]" at bounding box center [198, 97] width 81 height 10
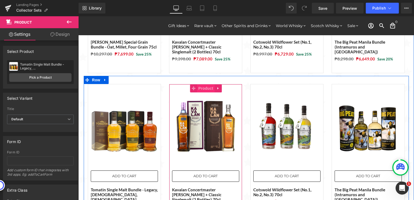
click at [210, 84] on span "Product" at bounding box center [206, 88] width 18 height 8
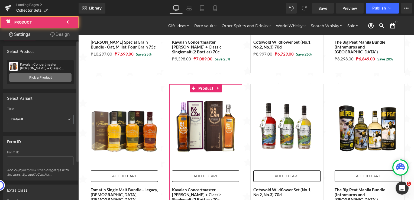
click at [49, 78] on link "Pick a Product" at bounding box center [40, 77] width 62 height 9
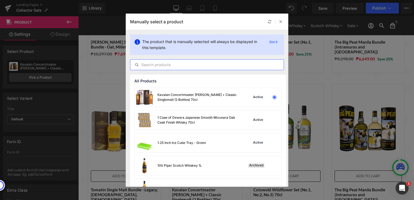
click at [161, 64] on input "text" at bounding box center [207, 65] width 154 height 7
paste input "Glenmorangie Tale of Forest 70cl + [GEOGRAPHIC_DATA] [DEMOGRAPHIC_DATA] 70cl"
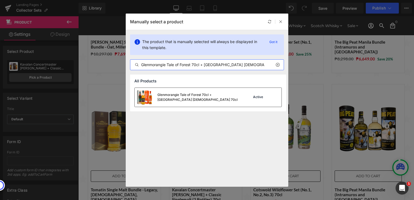
type input "Glenmorangie Tale of Forest 70cl + [GEOGRAPHIC_DATA] [DEMOGRAPHIC_DATA] 70cl"
click at [183, 92] on div "Glenmorangie Tale of Forest 70cl + [GEOGRAPHIC_DATA] [DEMOGRAPHIC_DATA] 70cl" at bounding box center [198, 97] width 81 height 10
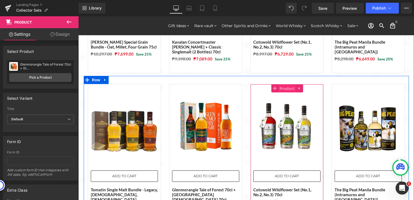
click at [285, 85] on span "Product" at bounding box center [288, 89] width 18 height 8
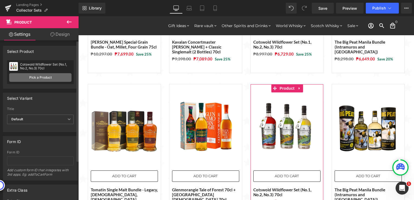
click at [55, 78] on link "Pick a Product" at bounding box center [40, 77] width 62 height 9
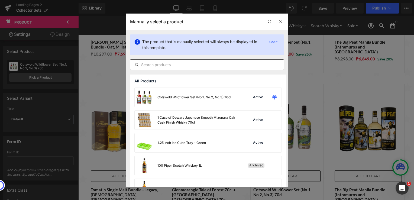
click at [197, 66] on input "text" at bounding box center [207, 65] width 154 height 7
paste input "Penderyn Sherrywood Gold + Penderyn Peated Gold 70cl"
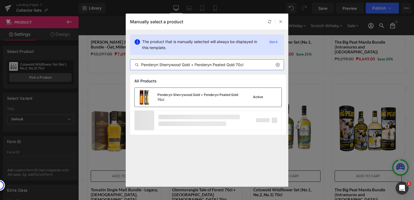
type input "Penderyn Sherrywood Gold + Penderyn Peated Gold 70cl"
click at [206, 97] on div "Penderyn Sherrywood Gold + Penderyn Peated Gold 70cl" at bounding box center [198, 97] width 81 height 10
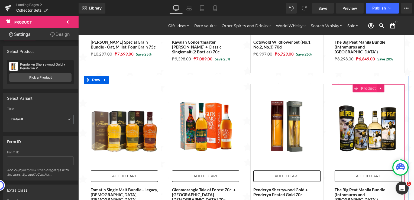
drag, startPoint x: 367, startPoint y: 76, endPoint x: 362, endPoint y: 77, distance: 4.7
click at [367, 84] on span "Product" at bounding box center [369, 88] width 18 height 8
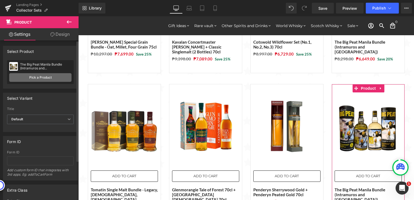
click at [27, 79] on link "Pick a Product" at bounding box center [40, 77] width 62 height 9
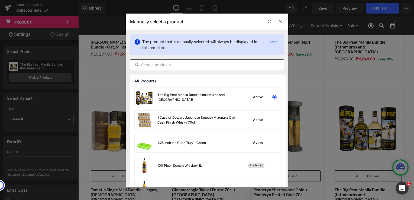
click at [190, 62] on input "text" at bounding box center [207, 65] width 154 height 7
paste input "Tomintoul 10 + Tomintoul [DEMOGRAPHIC_DATA] 70cl Bundle"
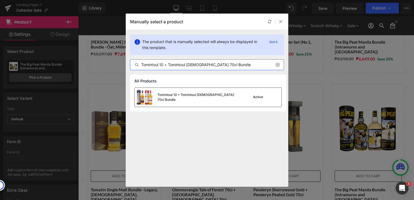
type input "Tomintoul 10 + Tomintoul [DEMOGRAPHIC_DATA] 70cl Bundle"
click at [195, 99] on div "Tomintoul 10 + Tomintoul [DEMOGRAPHIC_DATA] 70cl Bundle" at bounding box center [198, 97] width 81 height 10
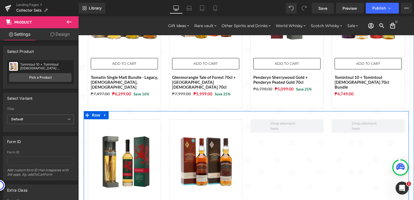
scroll to position [471, 0]
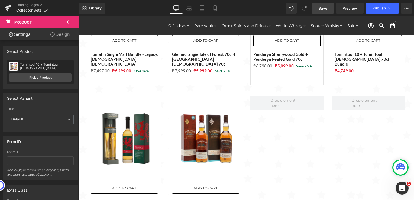
click at [324, 11] on link "Save" at bounding box center [323, 8] width 22 height 11
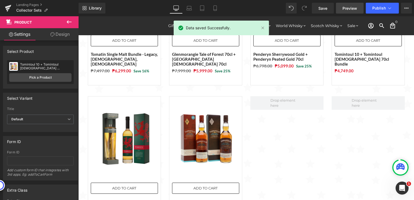
click at [349, 11] on span "Preview" at bounding box center [350, 8] width 15 height 6
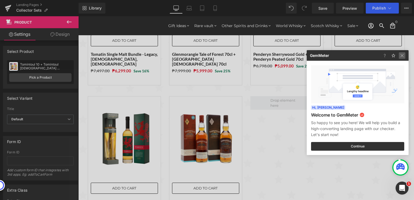
click at [402, 56] on img at bounding box center [402, 55] width 7 height 7
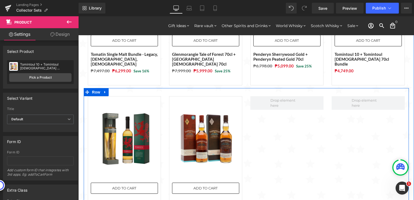
click at [343, 139] on div at bounding box center [368, 164] width 81 height 137
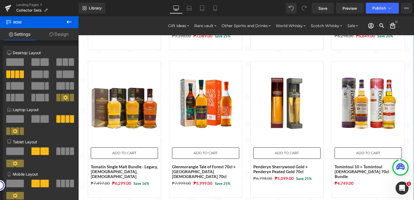
scroll to position [335, 0]
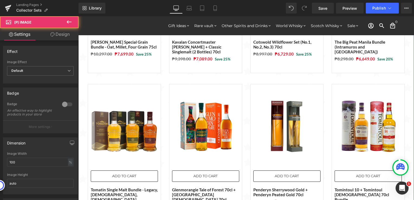
click at [367, 103] on img at bounding box center [368, 125] width 67 height 67
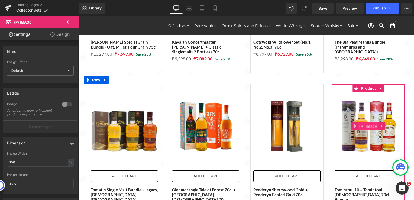
click at [366, 122] on span "(P) Image" at bounding box center [368, 126] width 21 height 8
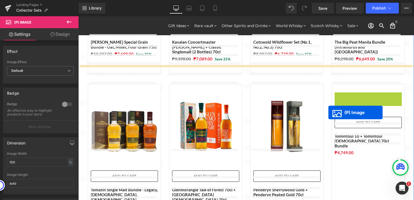
drag, startPoint x: 358, startPoint y: 115, endPoint x: 329, endPoint y: 113, distance: 29.1
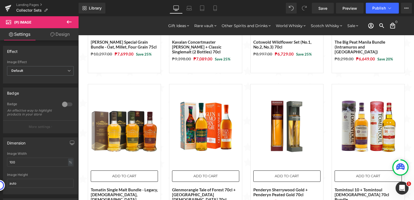
click at [7, 22] on icon at bounding box center [8, 21] width 5 height 5
click at [67, 21] on icon at bounding box center [69, 22] width 7 height 7
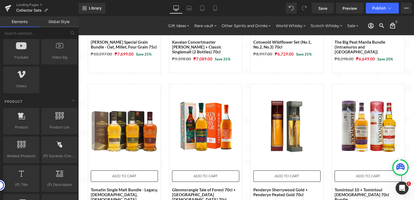
scroll to position [407, 0]
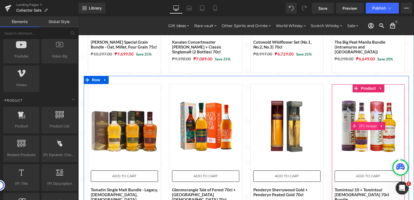
click at [366, 122] on span "(P) Image" at bounding box center [368, 126] width 21 height 8
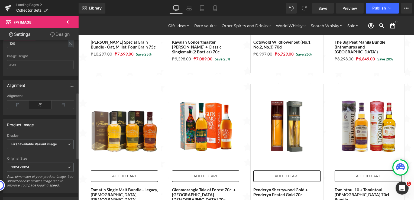
scroll to position [146, 0]
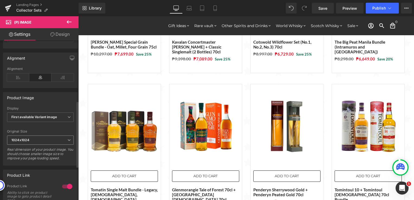
click at [47, 142] on span "1024x1024" at bounding box center [40, 140] width 67 height 9
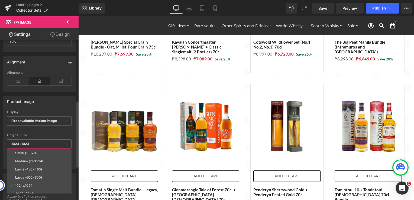
click at [47, 142] on span "1024x1024" at bounding box center [39, 143] width 65 height 9
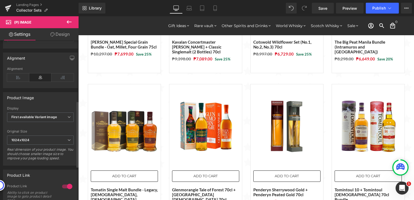
click at [48, 103] on div "Product Image" at bounding box center [40, 97] width 74 height 10
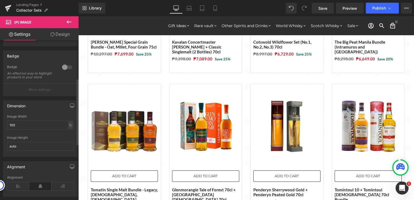
scroll to position [0, 0]
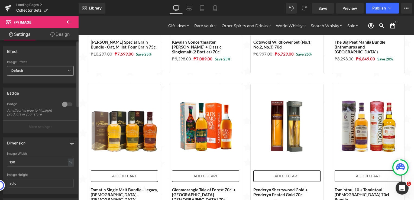
click at [42, 72] on span "Default" at bounding box center [40, 70] width 67 height 9
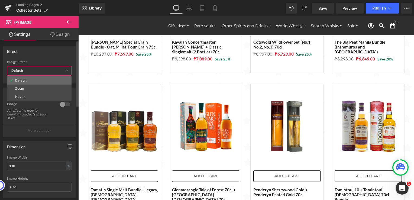
click at [37, 79] on li "Default" at bounding box center [39, 80] width 65 height 8
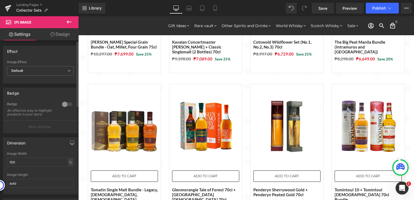
click at [47, 54] on div "Effect" at bounding box center [40, 51] width 74 height 10
click at [59, 33] on link "Design" at bounding box center [59, 34] width 39 height 12
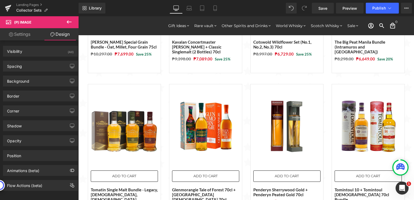
click at [60, 32] on link "Design" at bounding box center [59, 34] width 39 height 12
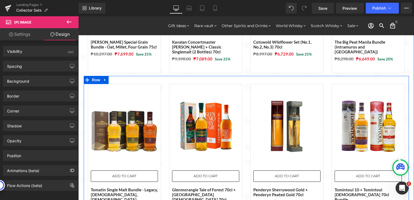
click at [155, 76] on div "Sale Off (P) Image ADD TO CART (P) Cart Button Tomatin Single Malt Bundle - Leg…" at bounding box center [246, 150] width 325 height 148
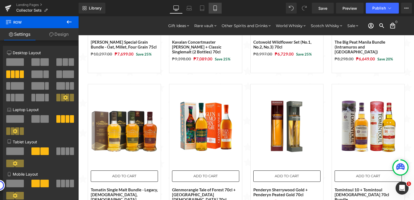
click at [218, 11] on link "Mobile" at bounding box center [215, 8] width 13 height 11
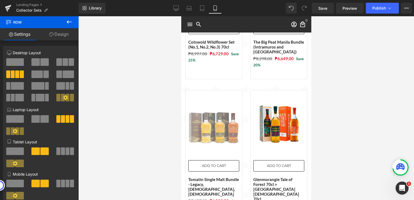
scroll to position [631, 0]
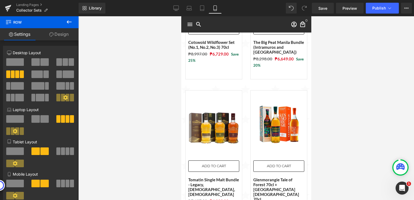
click at [138, 102] on div at bounding box center [246, 108] width 336 height 184
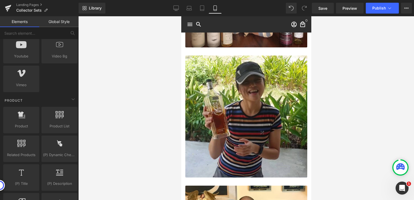
scroll to position [1418, 0]
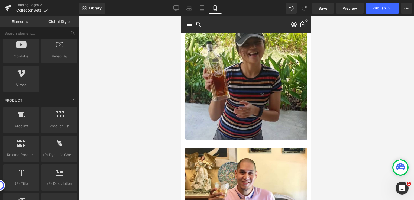
click at [140, 84] on div at bounding box center [246, 108] width 336 height 184
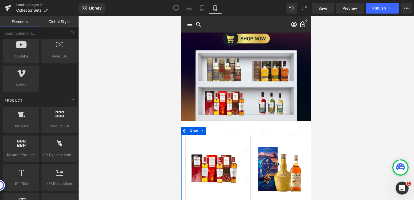
scroll to position [0, 0]
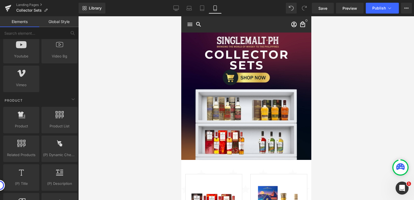
drag, startPoint x: 174, startPoint y: 8, endPoint x: 176, endPoint y: 14, distance: 6.6
click at [174, 8] on link "Desktop" at bounding box center [176, 8] width 13 height 11
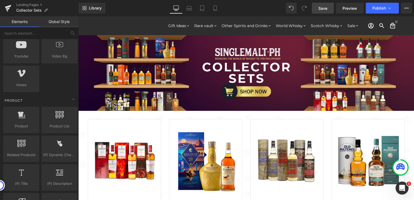
click at [317, 6] on link "Save" at bounding box center [323, 8] width 22 height 11
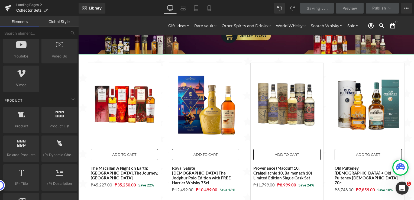
scroll to position [81, 0]
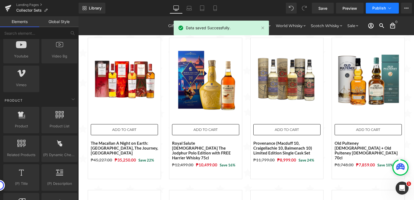
click at [381, 8] on span "Publish" at bounding box center [380, 8] width 14 height 4
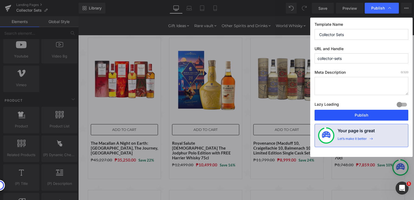
click at [360, 115] on button "Publish" at bounding box center [362, 115] width 94 height 11
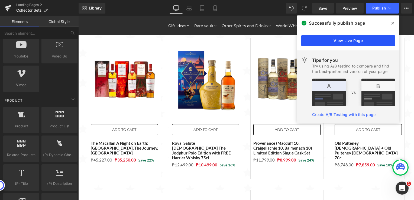
click at [344, 40] on link "View Live Page" at bounding box center [349, 40] width 94 height 11
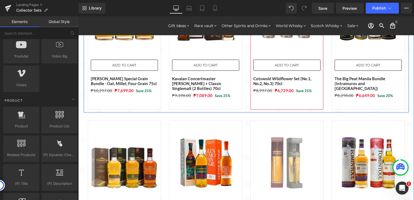
scroll to position [353, 0]
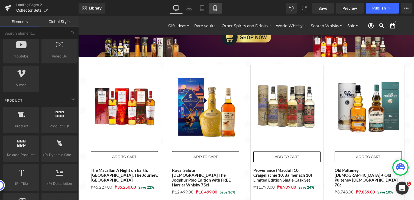
click at [218, 8] on icon at bounding box center [215, 7] width 5 height 5
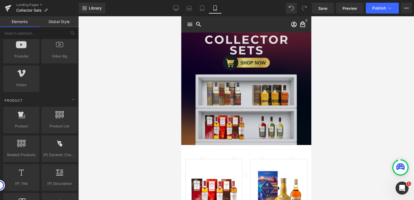
scroll to position [0, 0]
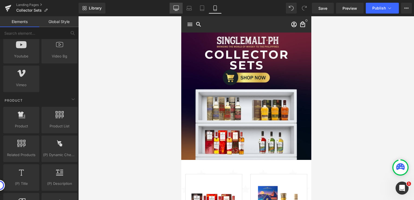
click at [178, 9] on icon at bounding box center [176, 7] width 5 height 5
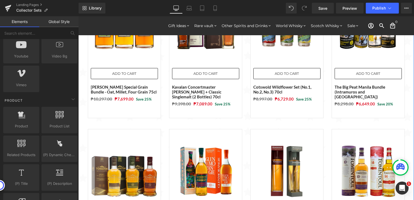
scroll to position [371, 0]
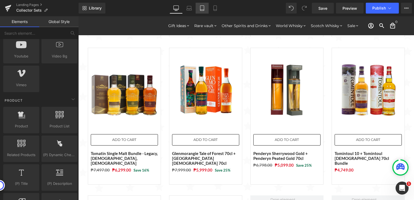
click at [204, 9] on icon at bounding box center [202, 7] width 5 height 5
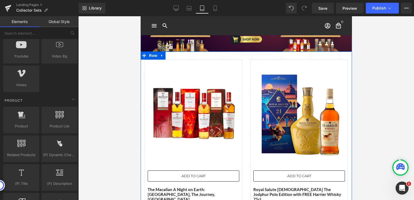
scroll to position [0, 0]
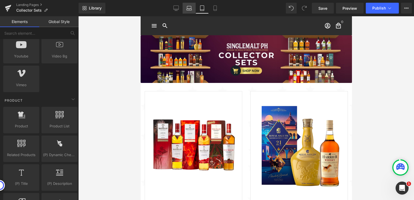
click at [192, 10] on icon at bounding box center [189, 10] width 5 height 2
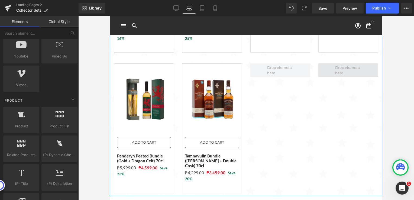
scroll to position [507, 0]
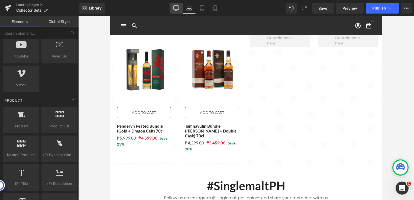
click at [180, 7] on link "Desktop" at bounding box center [176, 8] width 13 height 11
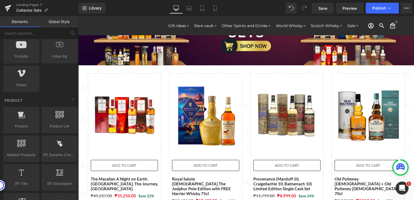
scroll to position [0, 0]
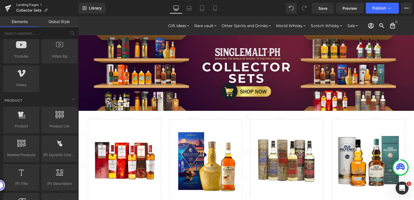
click at [33, 3] on link "Landing Pages" at bounding box center [47, 5] width 62 height 4
